Goal: Task Accomplishment & Management: Use online tool/utility

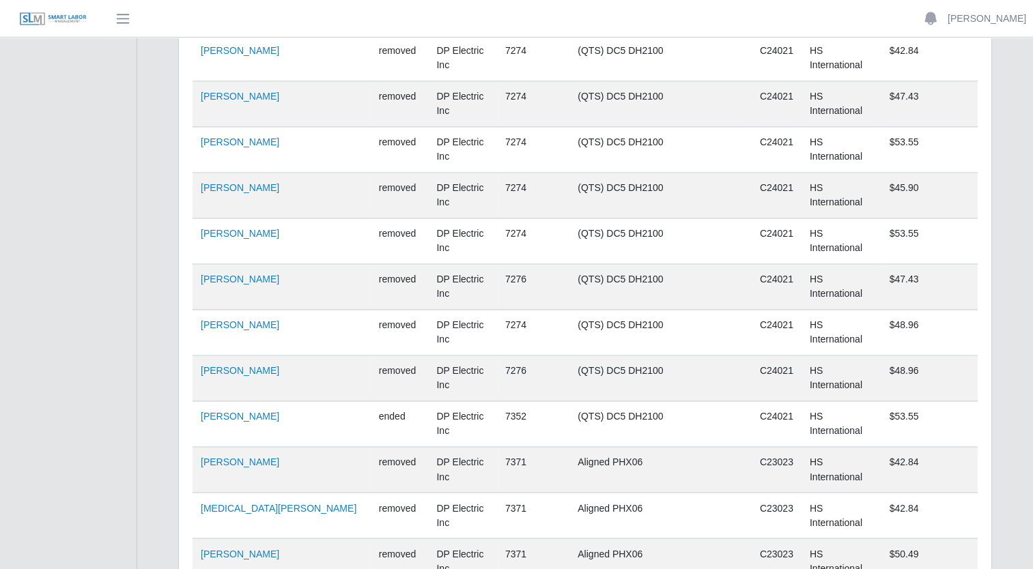
scroll to position [2116, 0]
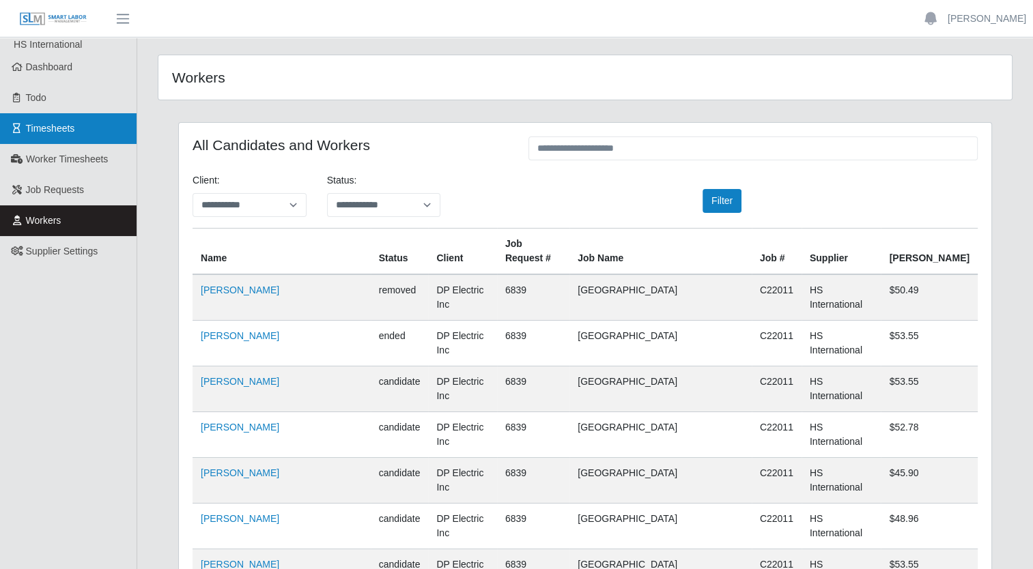
click at [55, 121] on link "Timesheets" at bounding box center [68, 128] width 137 height 31
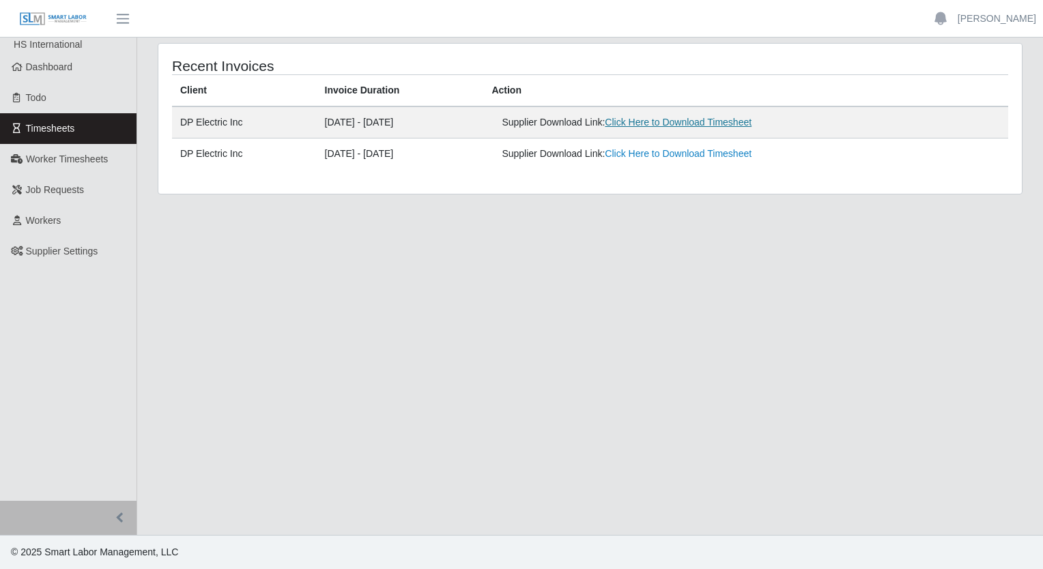
click at [677, 125] on link "Click Here to Download Timesheet" at bounding box center [678, 122] width 147 height 11
